Goal: Information Seeking & Learning: Learn about a topic

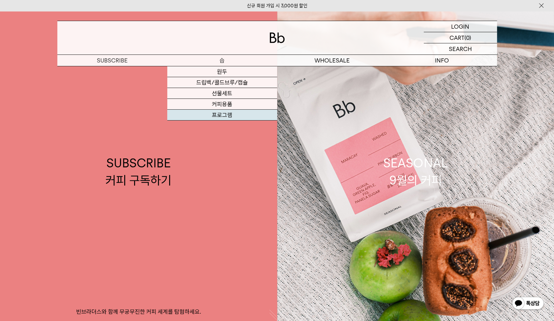
click at [214, 114] on link "프로그램" at bounding box center [222, 115] width 110 height 11
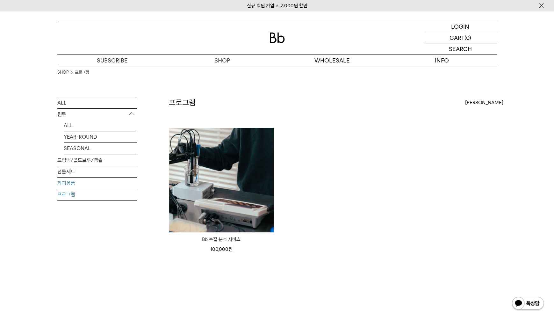
click at [68, 181] on link "커피용품" at bounding box center [97, 183] width 80 height 11
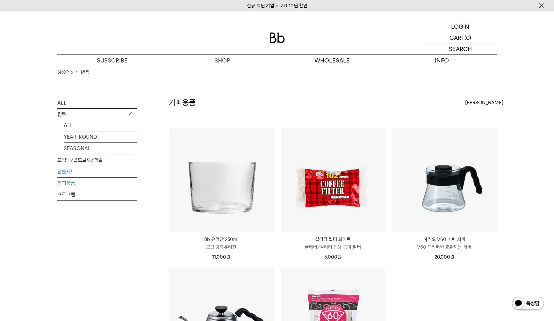
click at [68, 172] on link "선물세트" at bounding box center [97, 171] width 80 height 11
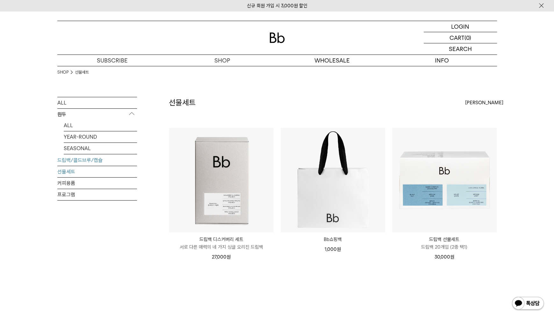
click at [78, 160] on link "드립백/콜드브루/캡슐" at bounding box center [97, 160] width 80 height 11
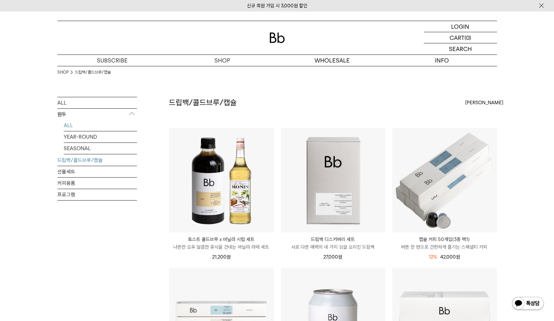
click at [64, 128] on link "ALL" at bounding box center [100, 125] width 73 height 11
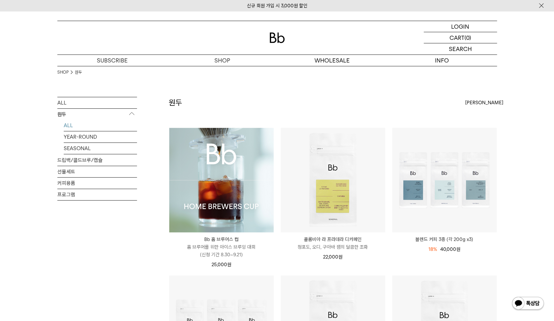
click at [234, 169] on img at bounding box center [221, 180] width 105 height 105
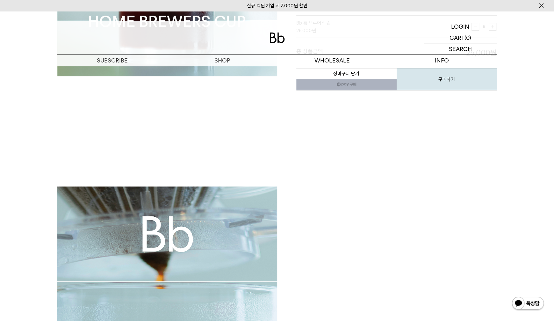
scroll to position [32, 0]
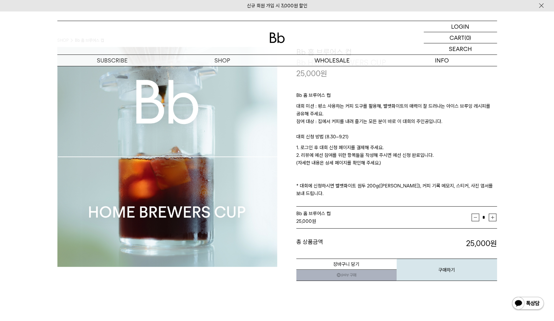
click at [319, 211] on span "Bb 홈 브루어스 컵" at bounding box center [313, 214] width 34 height 6
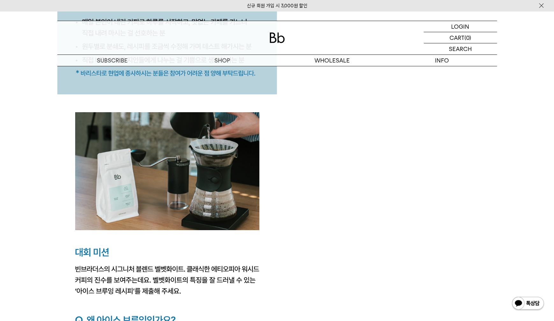
scroll to position [956, 0]
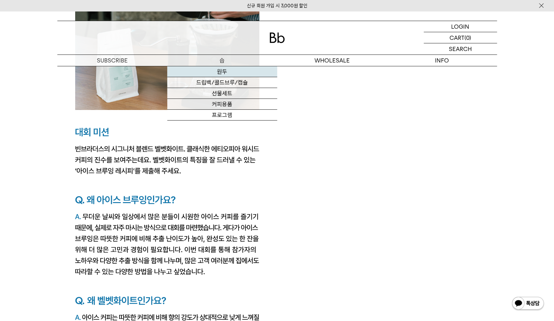
click at [224, 70] on link "원두" at bounding box center [222, 71] width 110 height 11
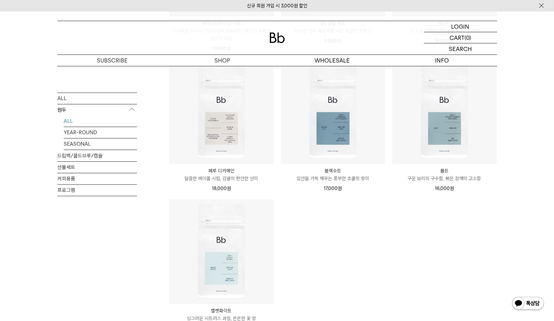
scroll to position [510, 0]
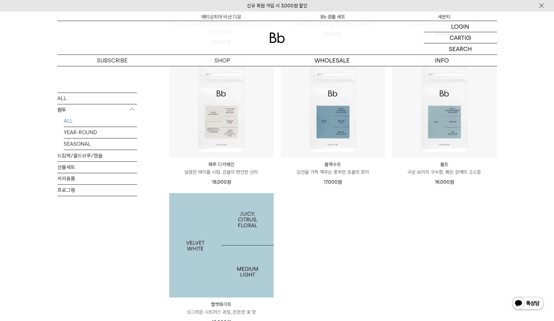
click at [233, 226] on img at bounding box center [221, 245] width 105 height 105
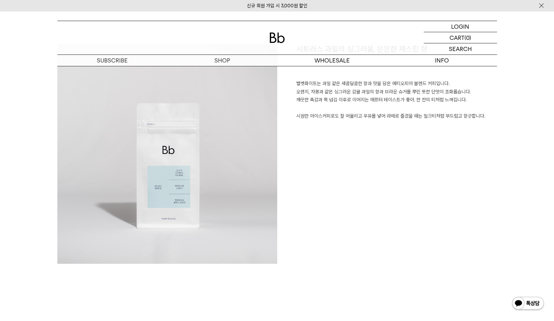
scroll to position [319, 0]
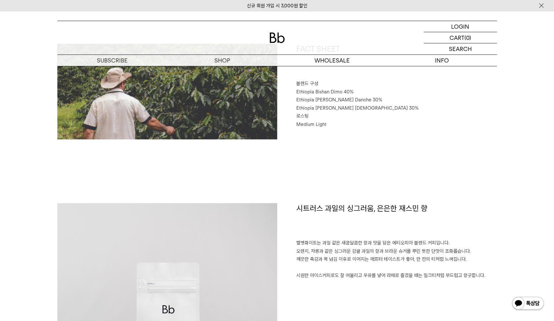
drag, startPoint x: 298, startPoint y: 243, endPoint x: 491, endPoint y: 278, distance: 196.0
click at [491, 278] on p "벨벳화이트는 과일 같은 새콤달콤한 향과 맛을 담은 에티오피아 블렌드 커피입니다. 오렌지, 자몽과 같은 싱그러운 감귤 과일의 향과 브라운 슈거를…" at bounding box center [396, 259] width 201 height 41
copy p "벨벳화이트는 과일 같은 새콤달콤한 향과 맛을 담은 에티오피아 블렌드 커피입니다. 오렌지, 자몽과 같은 싱그러운 감귤 과일의 향과 브라운 슈거를…"
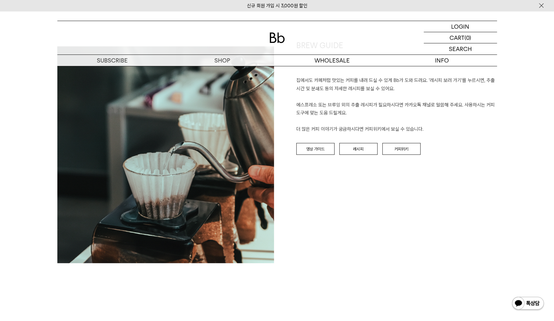
scroll to position [765, 0]
click at [365, 150] on link "레시피" at bounding box center [359, 149] width 38 height 12
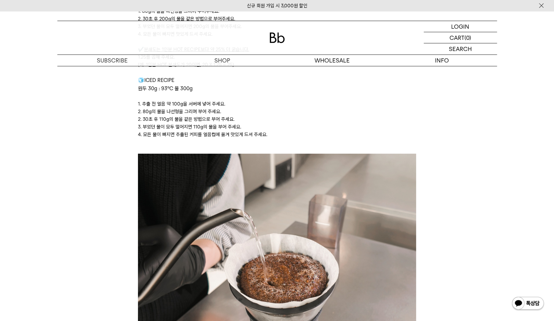
scroll to position [1690, 0]
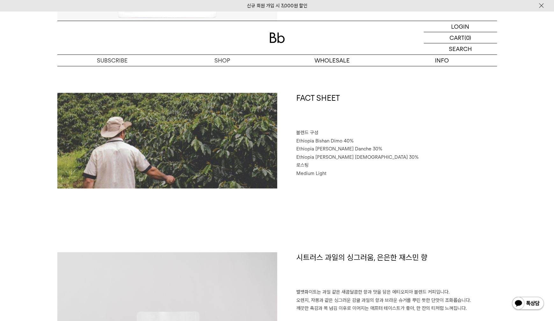
scroll to position [200, 0]
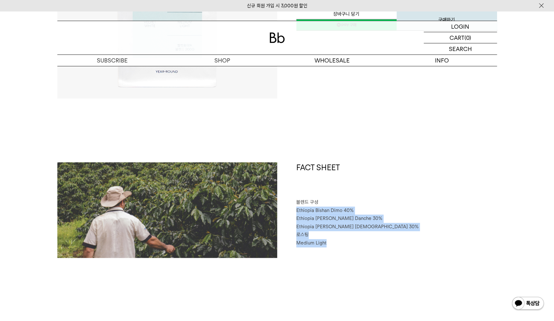
drag, startPoint x: 296, startPoint y: 209, endPoint x: 392, endPoint y: 242, distance: 101.5
click at [392, 242] on div "FACT SHEET 블렌드 구성 Ethiopia Bishan Dimo 40% Ethiopia Habtamu Yirgacheffe Danche …" at bounding box center [387, 210] width 220 height 96
copy div "Ethiopia [PERSON_NAME] 40% [GEOGRAPHIC_DATA] Habtamu Yirgacheffe Danche 30% [DE…"
